Goal: Transaction & Acquisition: Book appointment/travel/reservation

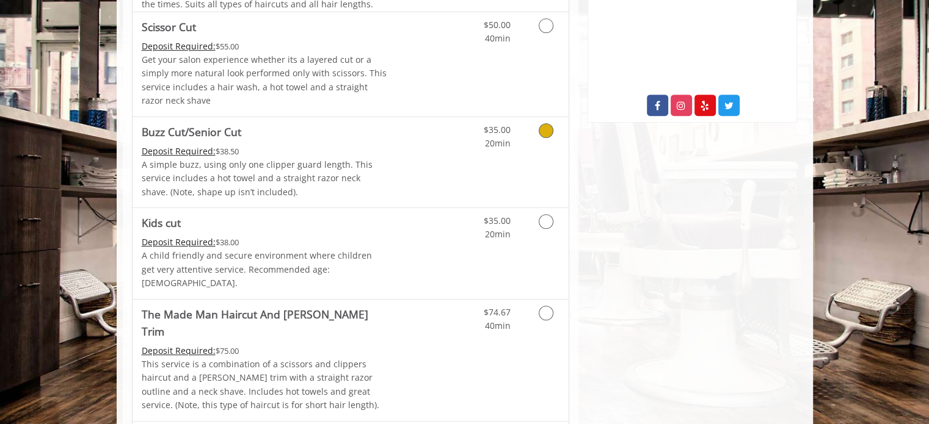
scroll to position [669, 0]
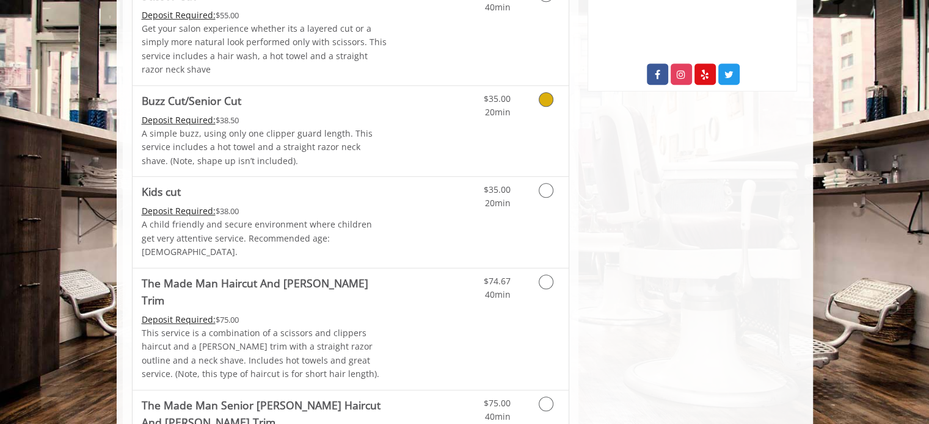
click at [546, 97] on icon "Grooming services" at bounding box center [546, 99] width 15 height 15
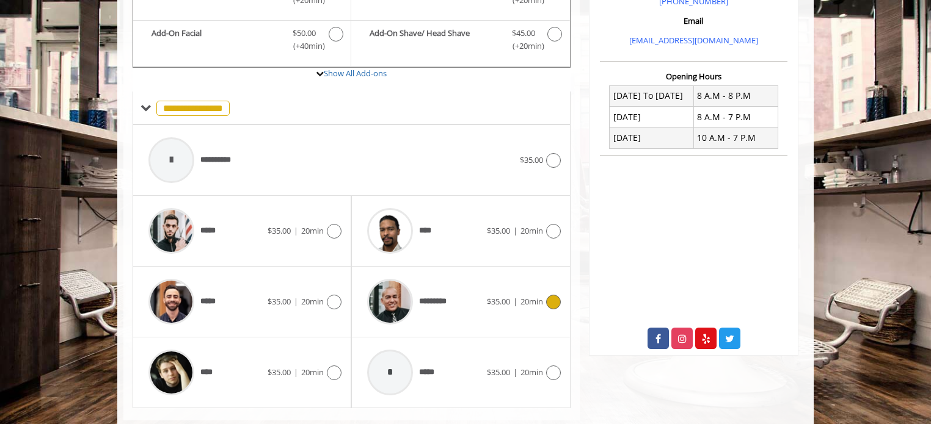
scroll to position [429, 0]
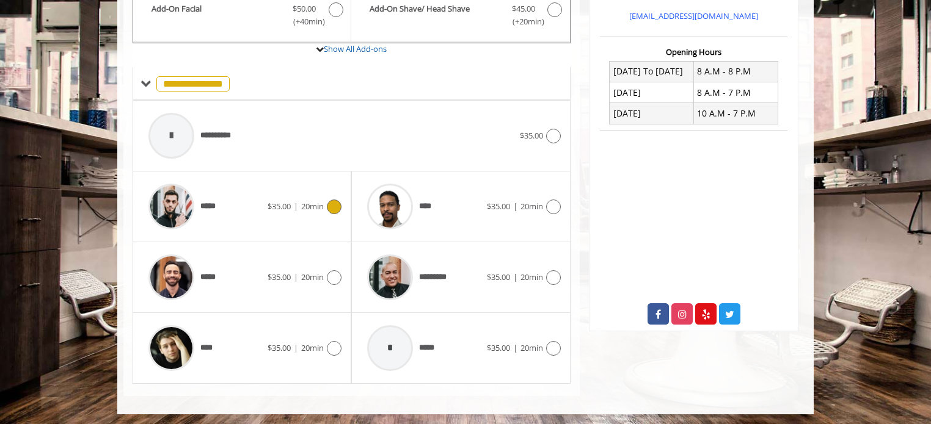
click at [335, 205] on icon at bounding box center [334, 207] width 15 height 15
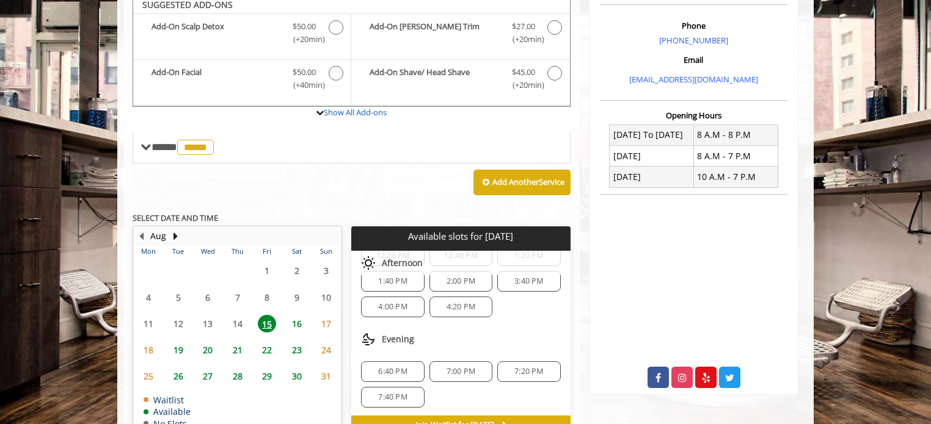
scroll to position [358, 0]
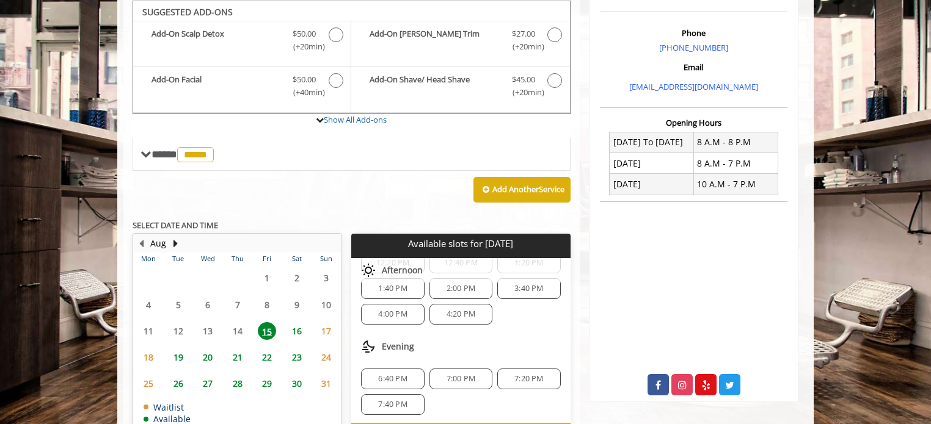
click at [388, 377] on span "6:40 PM" at bounding box center [392, 379] width 29 height 10
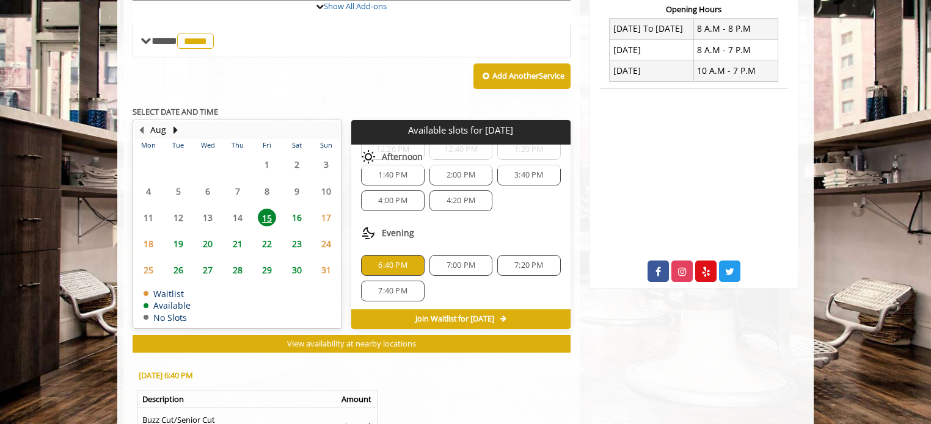
scroll to position [471, 0]
click at [298, 214] on span "16" at bounding box center [297, 218] width 18 height 18
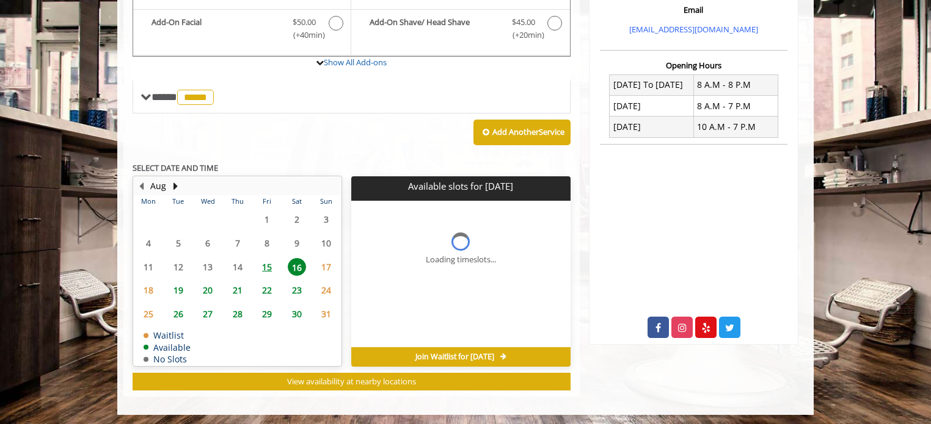
scroll to position [434, 0]
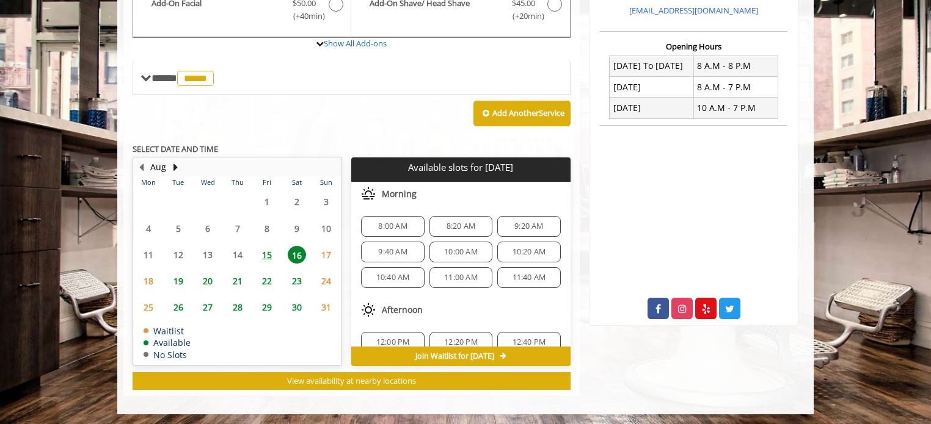
click at [269, 253] on span "15" at bounding box center [267, 255] width 18 height 18
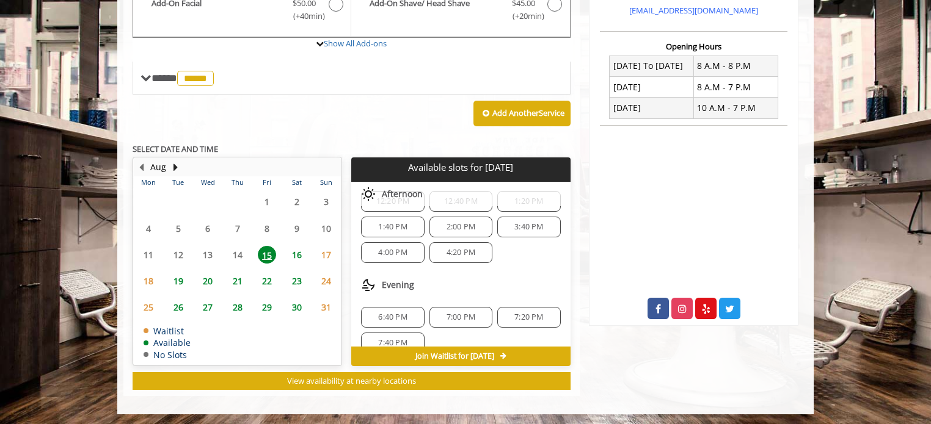
scroll to position [104, 0]
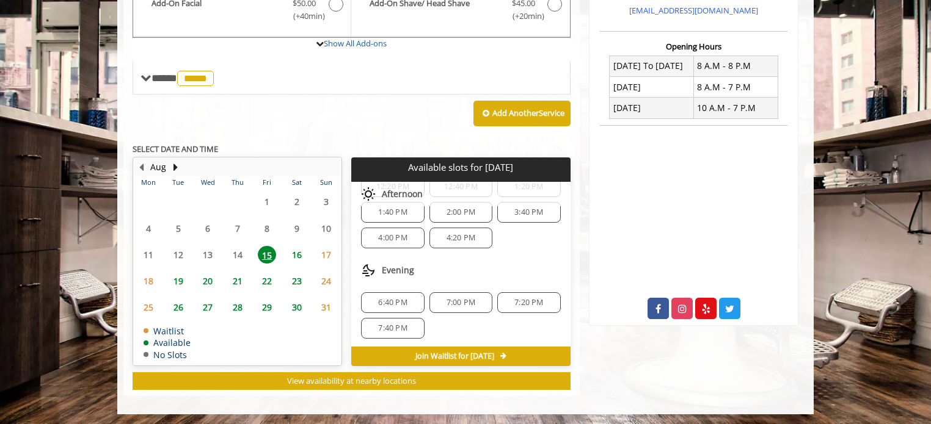
click at [393, 301] on span "6:40 PM" at bounding box center [392, 303] width 29 height 10
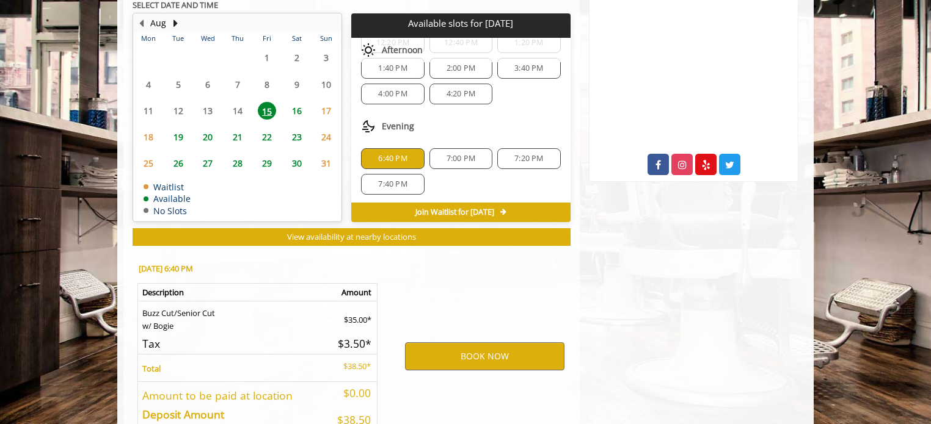
scroll to position [654, 0]
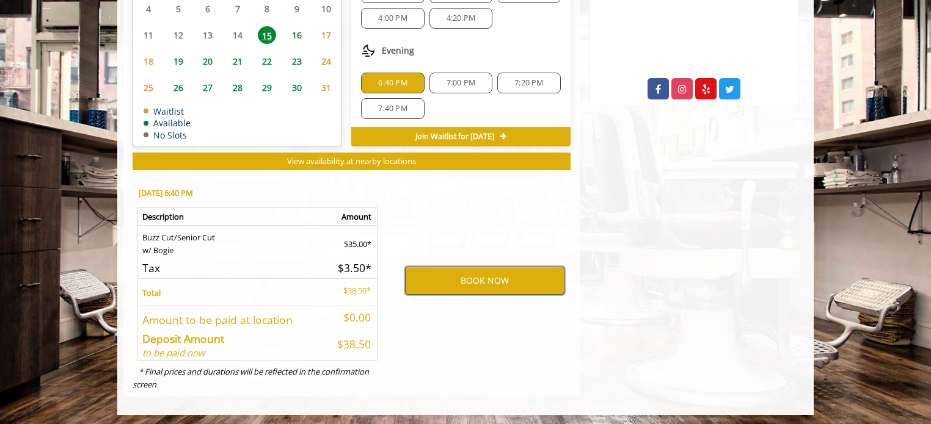
click at [470, 283] on button "BOOK NOW" at bounding box center [484, 281] width 159 height 28
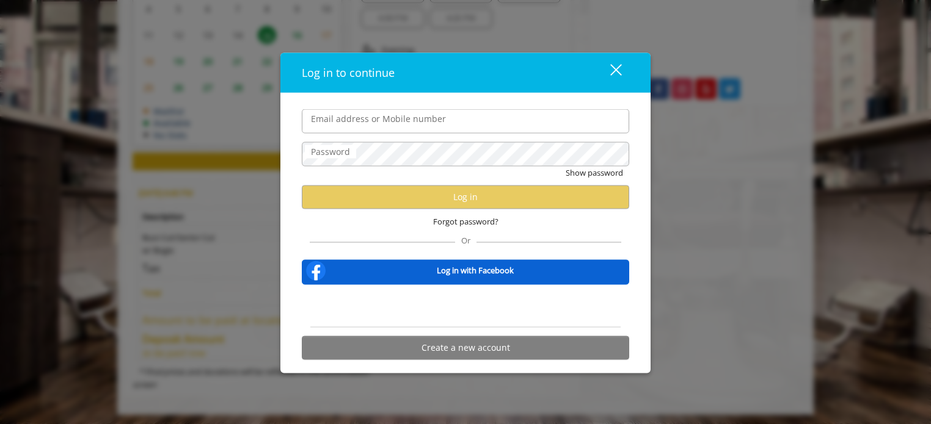
click at [423, 123] on input "Email address or Mobile number" at bounding box center [465, 121] width 327 height 24
type input "**********"
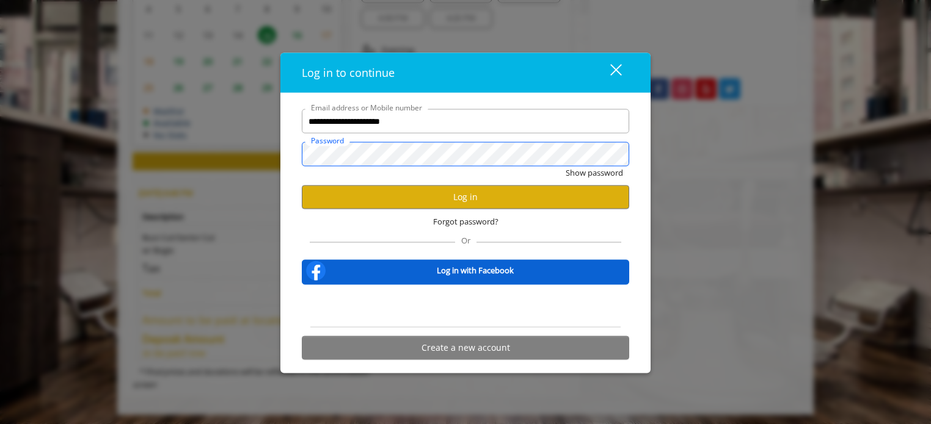
click at [566, 167] on button "Show password" at bounding box center [594, 173] width 57 height 13
click at [438, 197] on button "Log in" at bounding box center [465, 197] width 327 height 24
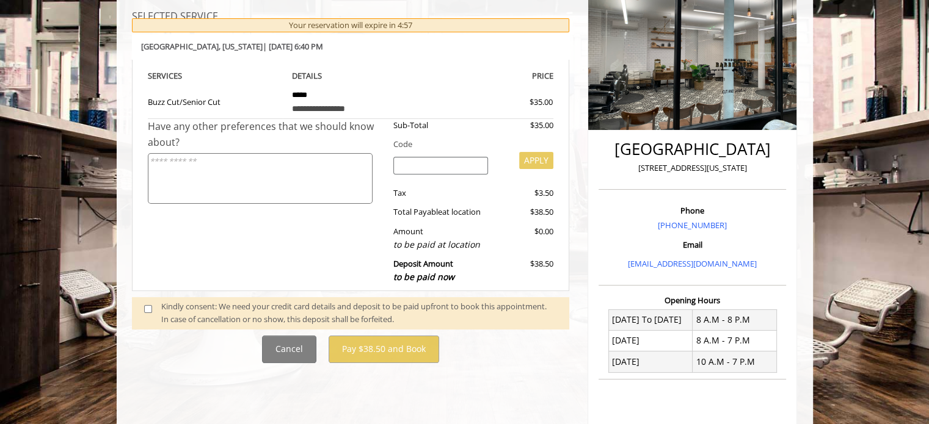
scroll to position [181, 0]
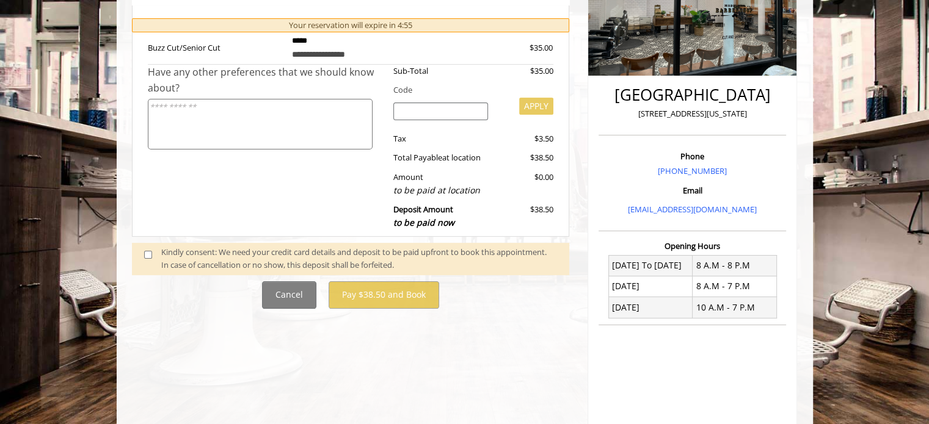
click at [137, 253] on span at bounding box center [153, 259] width 36 height 26
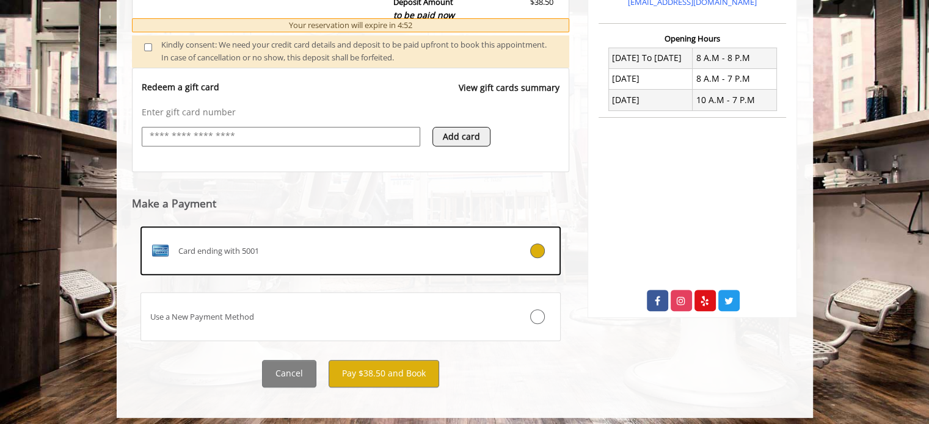
scroll to position [447, 0]
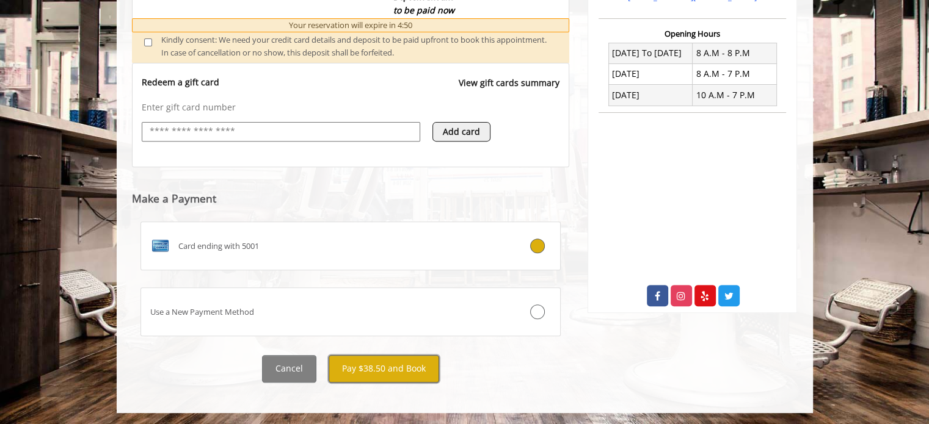
click at [412, 373] on button "Pay $38.50 and Book" at bounding box center [384, 368] width 111 height 27
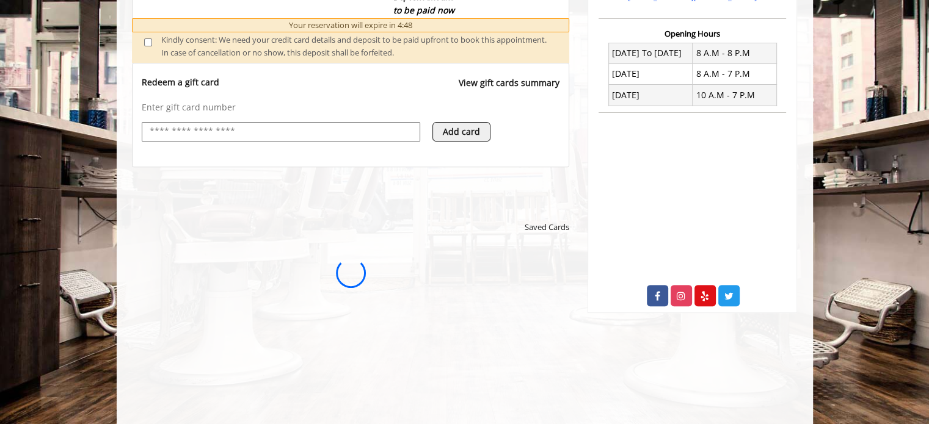
scroll to position [0, 0]
